Goal: Task Accomplishment & Management: Use online tool/utility

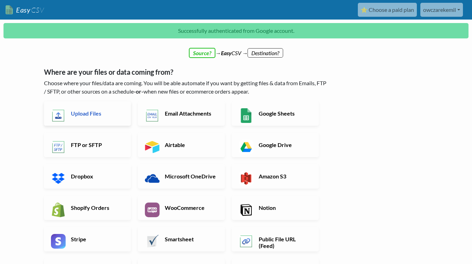
click at [98, 116] on h6 "Upload Files" at bounding box center [96, 113] width 55 height 7
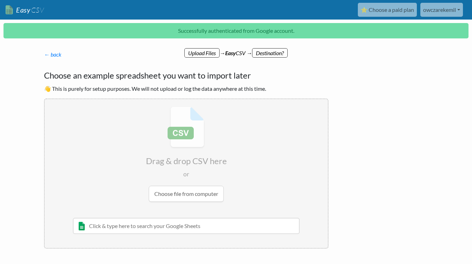
scroll to position [36, 0]
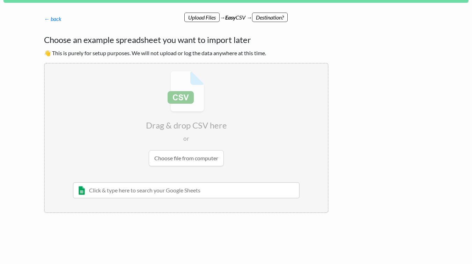
click at [180, 193] on input "text" at bounding box center [186, 190] width 227 height 16
click at [194, 154] on input "file" at bounding box center [186, 119] width 283 height 110
type input "C:\fakepath\product_catalog.csv"
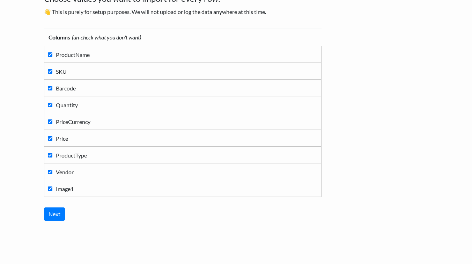
scroll to position [69, 0]
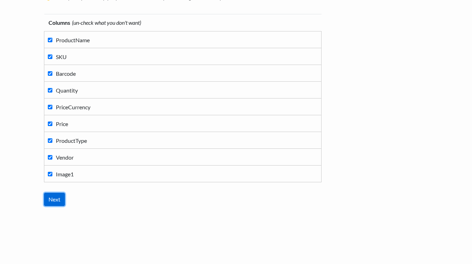
click at [57, 201] on input "Next" at bounding box center [54, 199] width 21 height 13
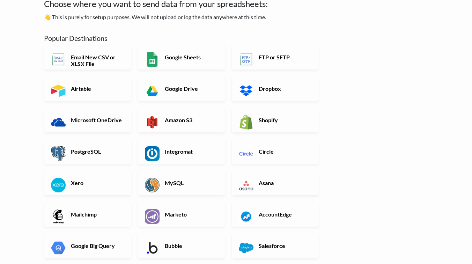
scroll to position [0, 0]
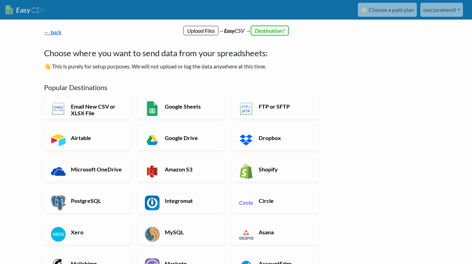
click at [55, 31] on link "← back" at bounding box center [52, 32] width 17 height 7
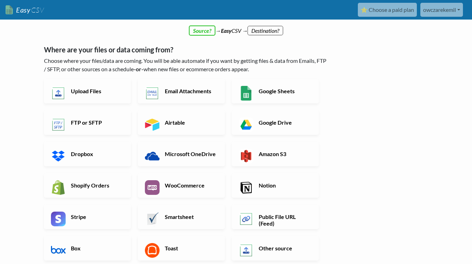
click at [29, 6] on link "Easy CSV" at bounding box center [25, 10] width 38 height 14
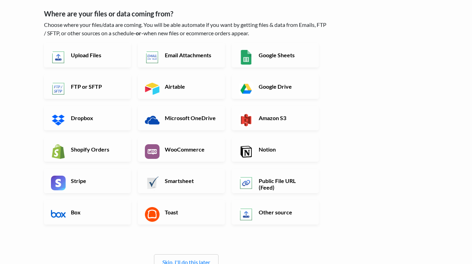
scroll to position [116, 0]
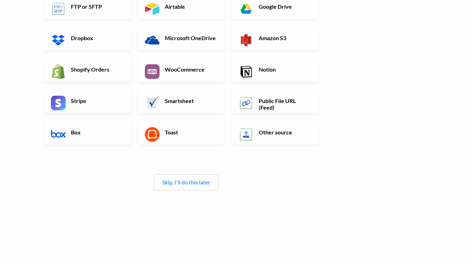
click at [189, 191] on div "← back Thanks for signing up! Set up your Import Flow and Upload Page in 1 minu…" at bounding box center [186, 62] width 299 height 315
click at [191, 183] on link "Skip, I'll do this later" at bounding box center [186, 182] width 48 height 7
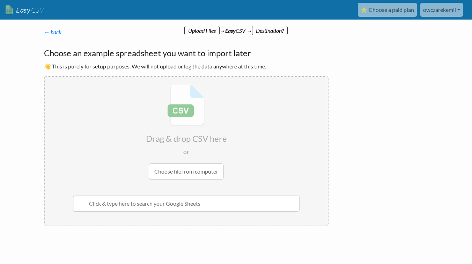
scroll to position [13, 0]
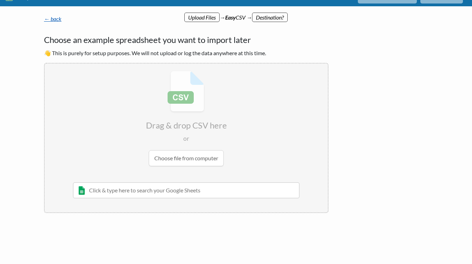
click at [56, 18] on link "← back" at bounding box center [52, 18] width 17 height 7
